Goal: Obtain resource: Download file/media

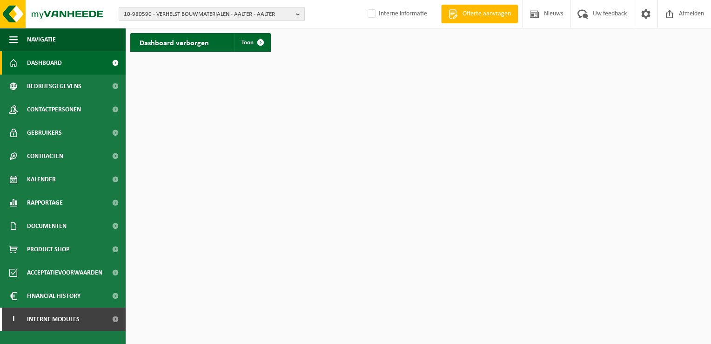
drag, startPoint x: 298, startPoint y: 13, endPoint x: 290, endPoint y: 16, distance: 8.8
click at [298, 13] on b "button" at bounding box center [300, 13] width 8 height 13
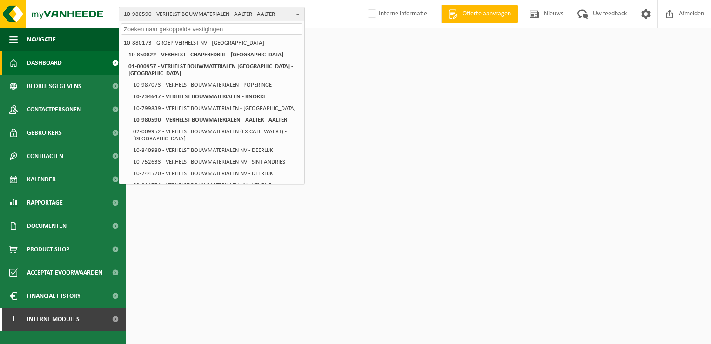
click at [274, 27] on input "text" at bounding box center [212, 29] width 182 height 12
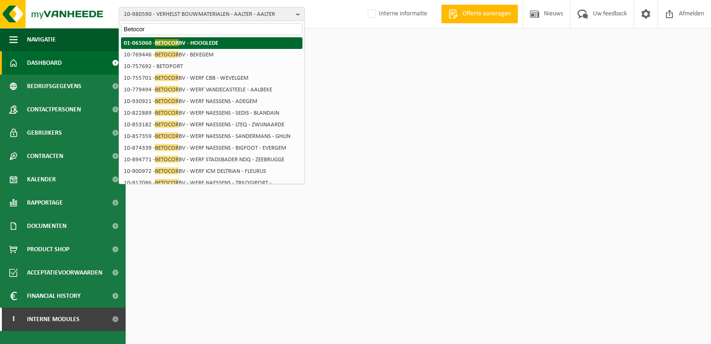
type input "Betocor"
click at [215, 47] on li "01-065060 - BETOCOR BV - HOOGLEDE" at bounding box center [212, 43] width 182 height 12
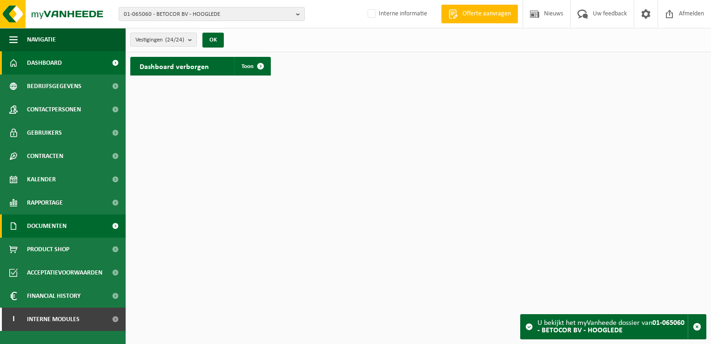
click at [60, 230] on span "Documenten" at bounding box center [47, 225] width 40 height 23
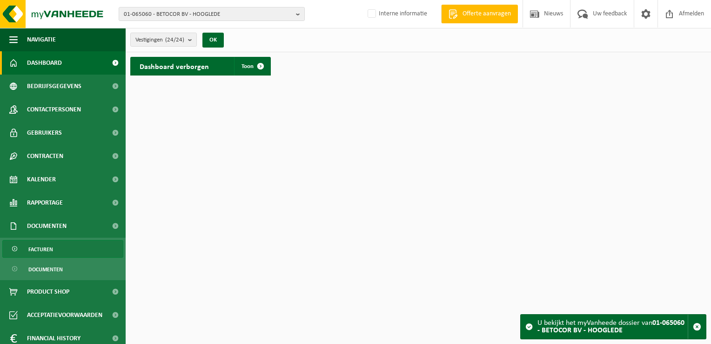
click at [47, 249] on span "Facturen" at bounding box center [40, 249] width 25 height 18
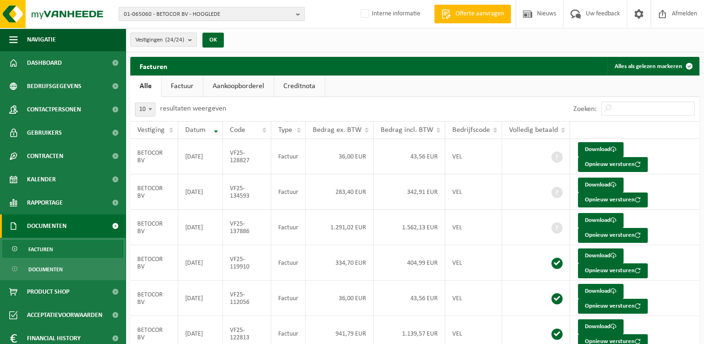
click at [182, 88] on link "Factuur" at bounding box center [182, 85] width 41 height 21
click at [603, 220] on link "Download" at bounding box center [601, 220] width 46 height 15
click at [148, 88] on link "Alle" at bounding box center [145, 85] width 30 height 21
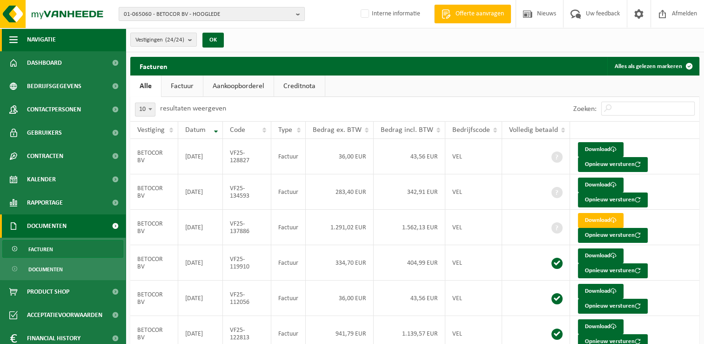
click at [17, 42] on span "button" at bounding box center [13, 39] width 8 height 23
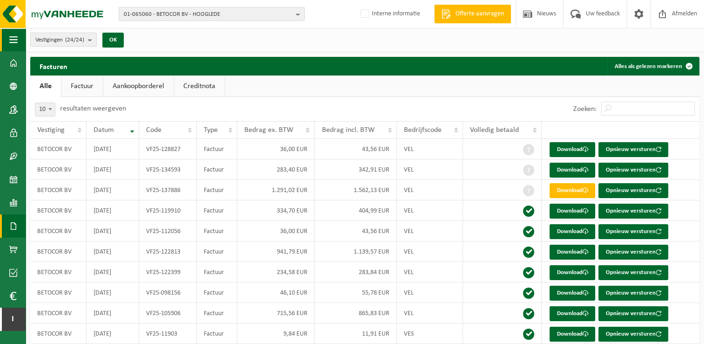
click at [10, 37] on span "button" at bounding box center [13, 39] width 8 height 23
